Goal: Task Accomplishment & Management: Use online tool/utility

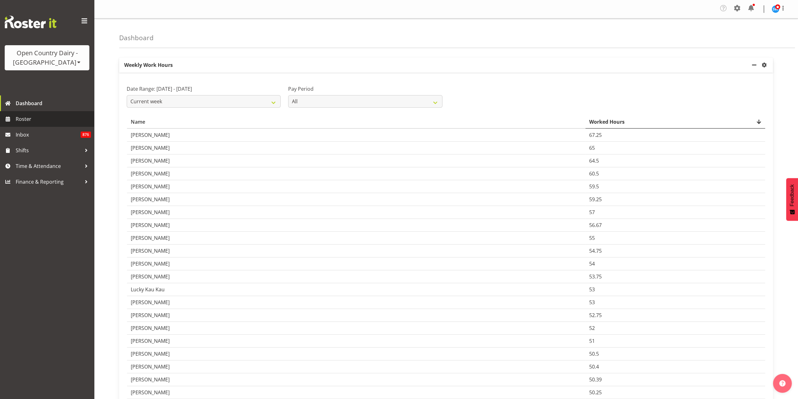
click at [26, 118] on span "Roster" at bounding box center [53, 118] width 75 height 9
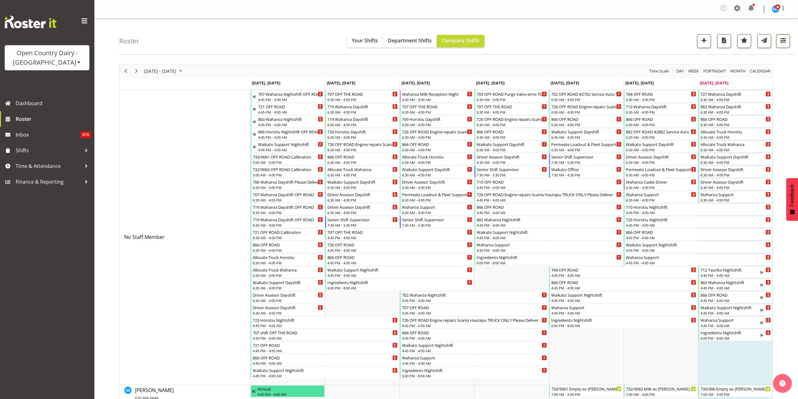
click at [784, 44] on button "button" at bounding box center [783, 41] width 14 height 14
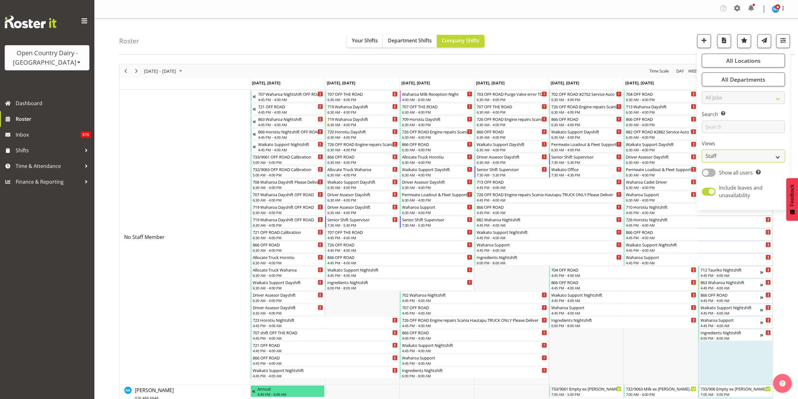
click at [771, 155] on select "Staff Role Shift - Horizontal Shift - Vertical Staff - Location" at bounding box center [743, 156] width 83 height 13
select select "shiftH"
click at [702, 150] on select "Staff Role Shift - Horizontal Shift - Vertical Staff - Location" at bounding box center [743, 156] width 83 height 13
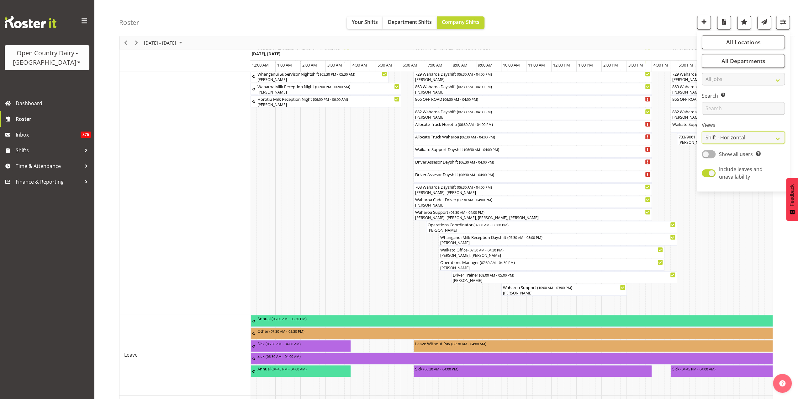
scroll to position [507, 0]
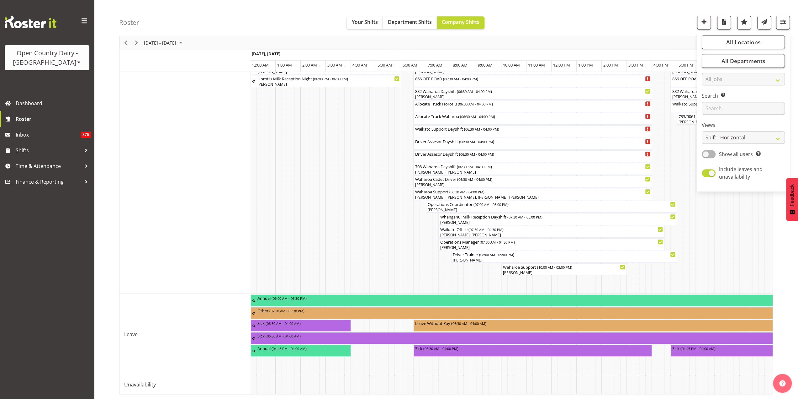
click at [569, 10] on div "Roster Your Shifts Department Shifts Company Shifts All Locations Clear Ingredi…" at bounding box center [457, 18] width 676 height 36
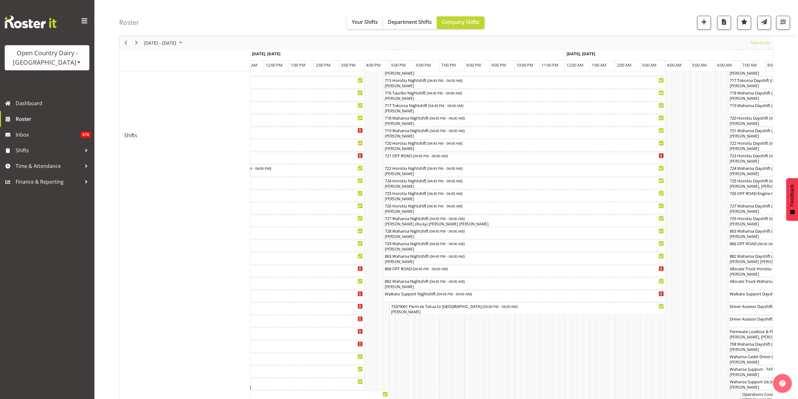
scroll to position [345, 0]
